Goal: Navigation & Orientation: Go to known website

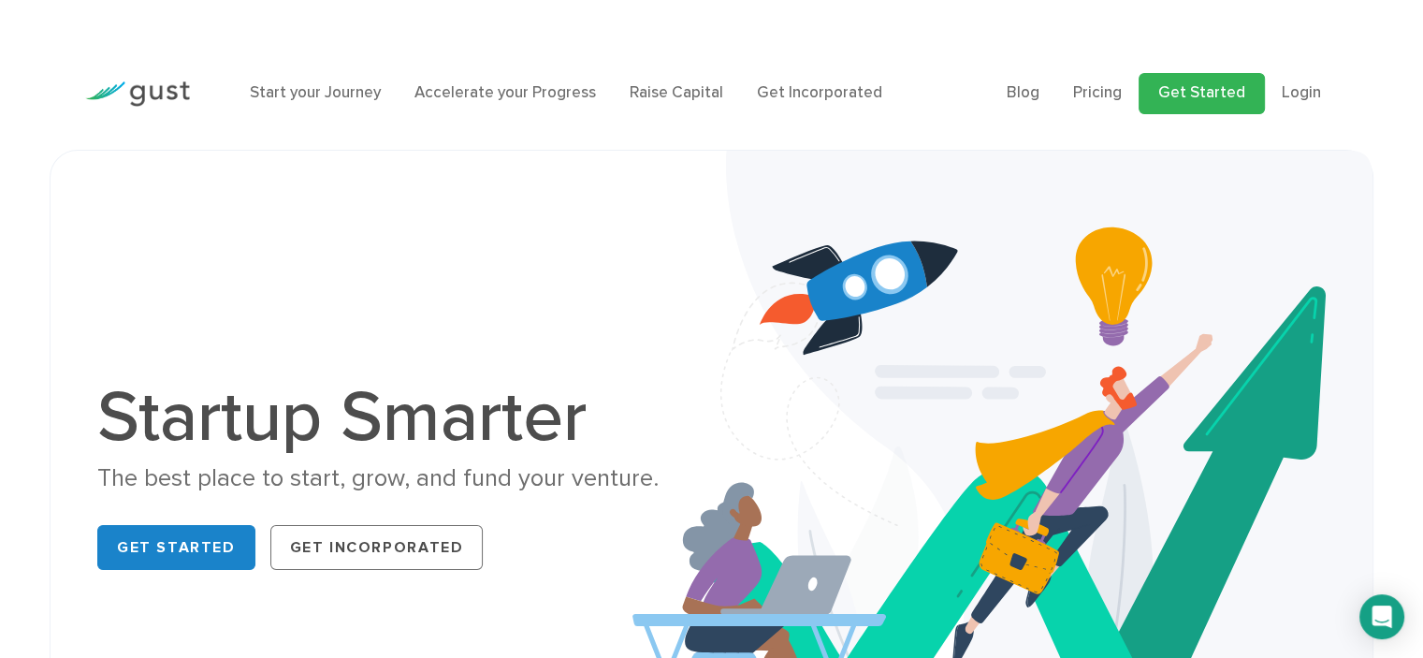
click at [1175, 96] on link "Get Started" at bounding box center [1201, 93] width 126 height 41
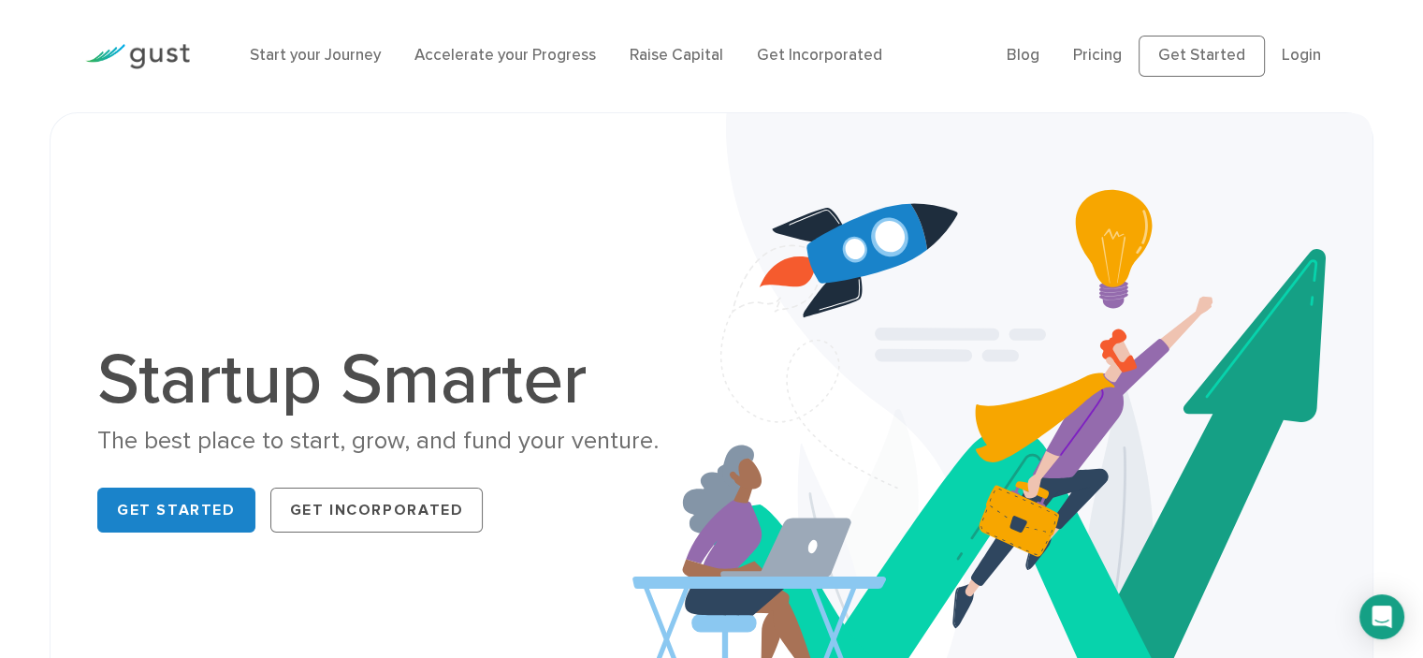
click at [1294, 70] on ul "Blog FAQ Pricing Get Started Login Login" at bounding box center [1171, 56] width 331 height 41
click at [1292, 66] on li "Login" at bounding box center [1300, 56] width 39 height 24
click at [1298, 51] on link "Login" at bounding box center [1300, 55] width 39 height 19
